Goal: Task Accomplishment & Management: Use online tool/utility

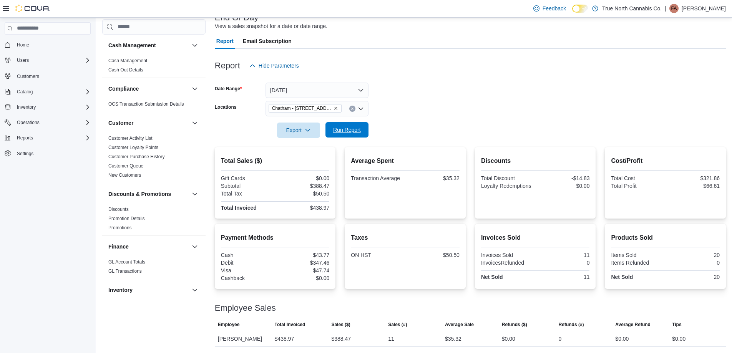
scroll to position [476, 0]
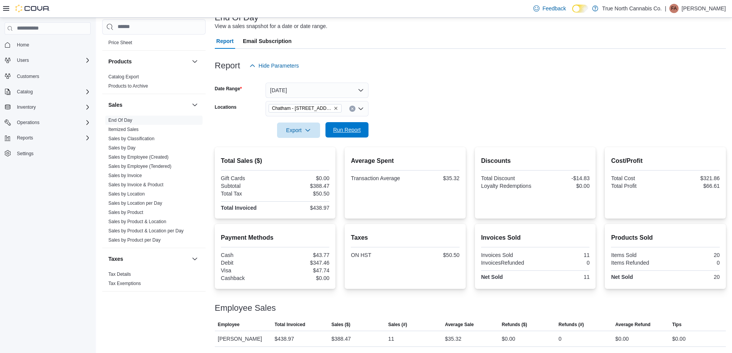
click at [357, 133] on span "Run Report" at bounding box center [347, 130] width 28 height 8
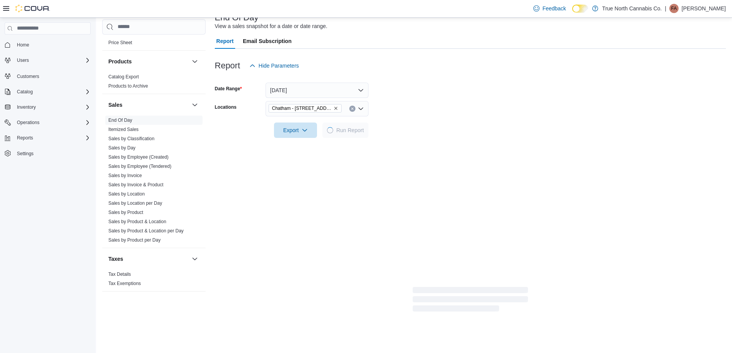
click at [407, 115] on form "Date Range [DATE] Locations [GEOGRAPHIC_DATA] - [STREET_ADDRESS] Export Run Rep…" at bounding box center [470, 105] width 511 height 65
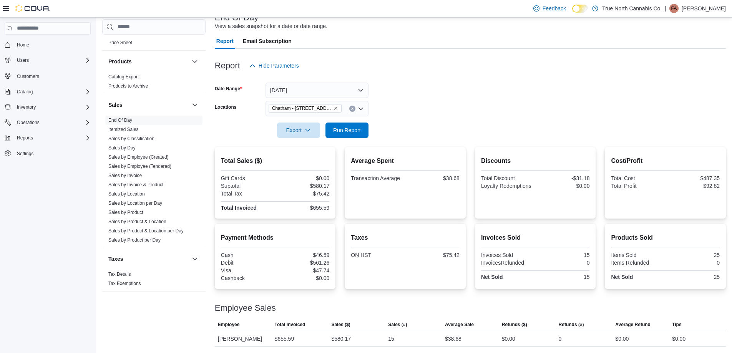
click at [442, 105] on form "Date Range [DATE] Locations [GEOGRAPHIC_DATA] - [STREET_ADDRESS] Export Run Rep…" at bounding box center [470, 105] width 511 height 65
click at [340, 125] on span "Run Report" at bounding box center [347, 129] width 34 height 15
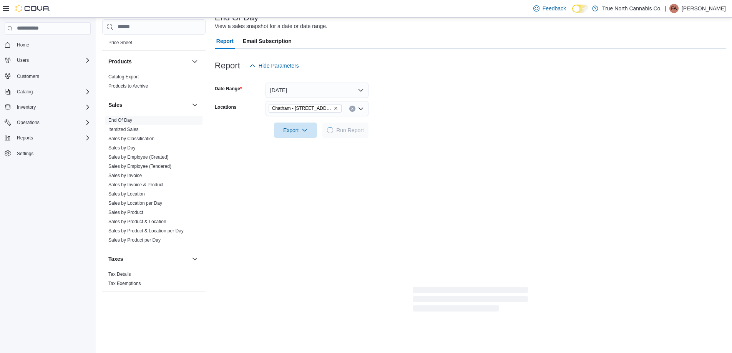
click at [438, 116] on div at bounding box center [470, 119] width 511 height 6
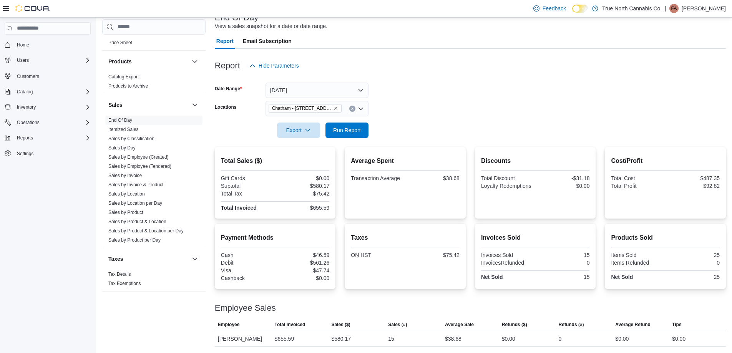
click at [456, 128] on form "Date Range [DATE] Locations [GEOGRAPHIC_DATA] - [STREET_ADDRESS] Export Run Rep…" at bounding box center [470, 105] width 511 height 65
click at [346, 129] on span "Run Report" at bounding box center [347, 130] width 28 height 8
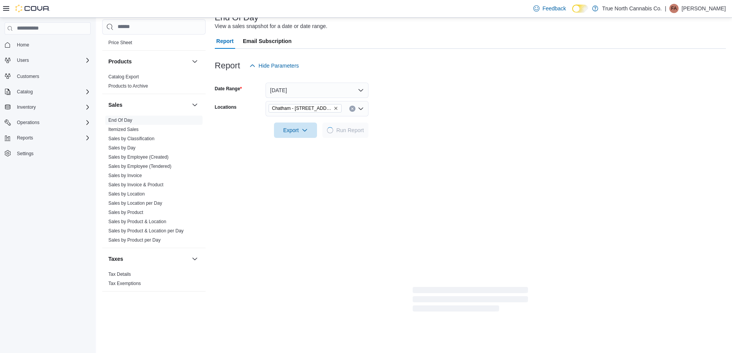
click at [432, 123] on form "Date Range [DATE] Locations [GEOGRAPHIC_DATA] - [STREET_ADDRESS] Export Run Rep…" at bounding box center [470, 105] width 511 height 65
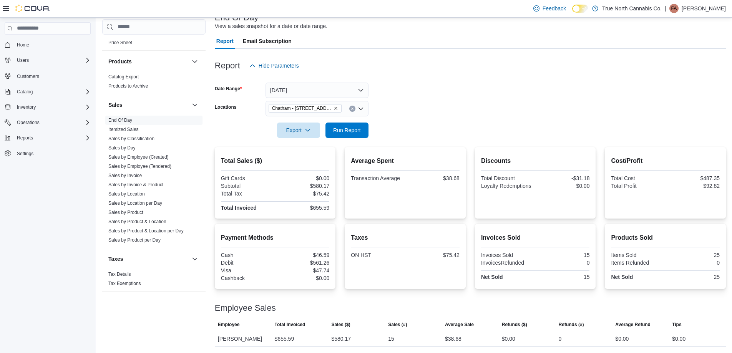
click at [344, 138] on div at bounding box center [470, 142] width 511 height 9
click at [366, 131] on button "Run Report" at bounding box center [347, 129] width 43 height 15
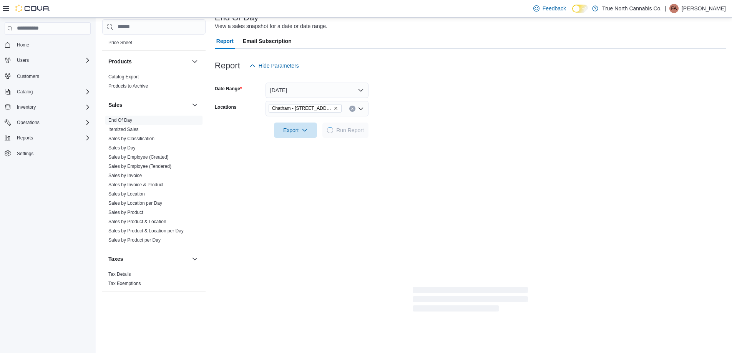
click at [406, 121] on div at bounding box center [470, 119] width 511 height 6
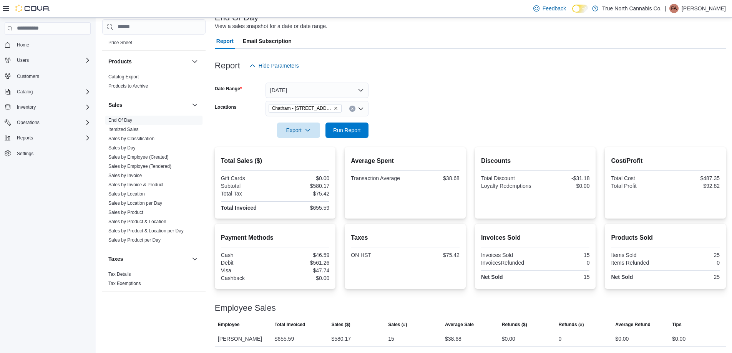
click at [408, 118] on div at bounding box center [470, 119] width 511 height 6
click at [361, 134] on span "Run Report" at bounding box center [347, 130] width 34 height 15
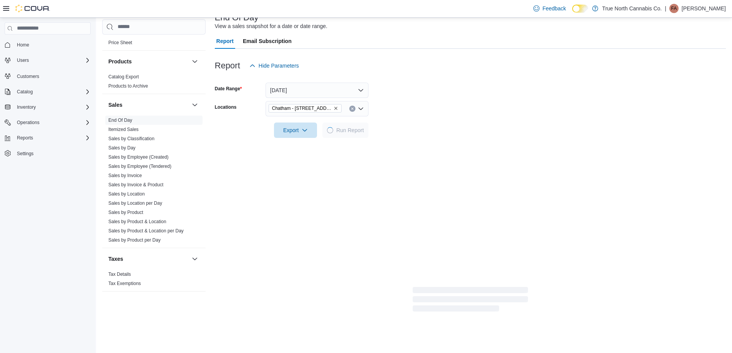
click at [403, 134] on form "Date Range [DATE] Locations [GEOGRAPHIC_DATA] - [STREET_ADDRESS] Export Run Rep…" at bounding box center [470, 105] width 511 height 65
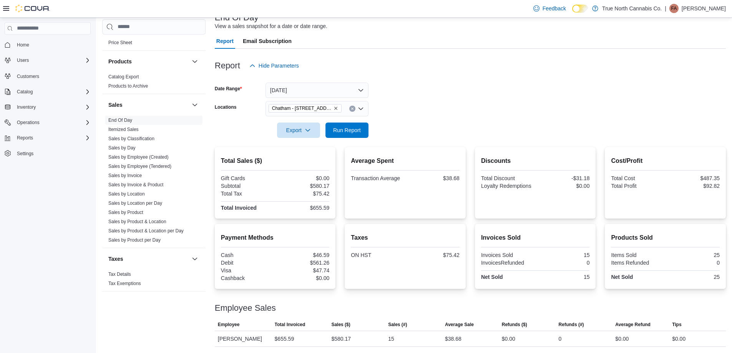
click at [429, 116] on div at bounding box center [470, 119] width 511 height 6
click at [342, 136] on span "Run Report" at bounding box center [347, 130] width 34 height 15
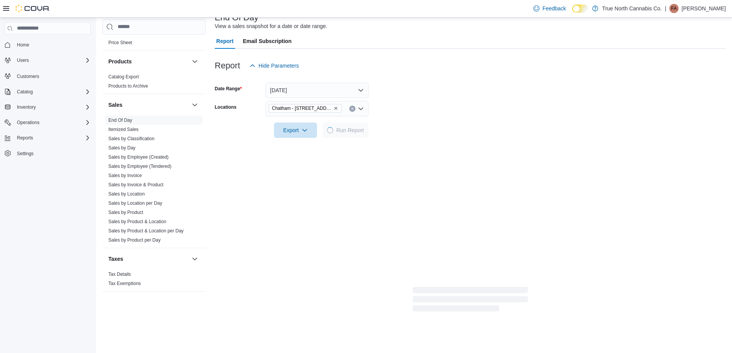
click at [412, 126] on form "Date Range [DATE] Locations [GEOGRAPHIC_DATA] - [STREET_ADDRESS] Export Run Rep…" at bounding box center [470, 105] width 511 height 65
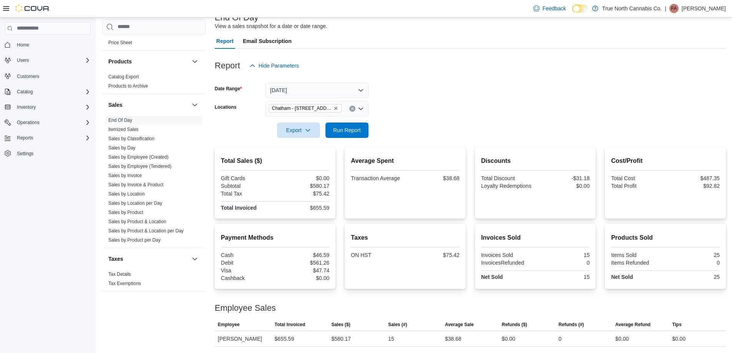
click at [703, 9] on p "[PERSON_NAME]" at bounding box center [704, 8] width 44 height 9
click at [685, 75] on span "Sign Out" at bounding box center [676, 75] width 21 height 8
